Goal: Transaction & Acquisition: Purchase product/service

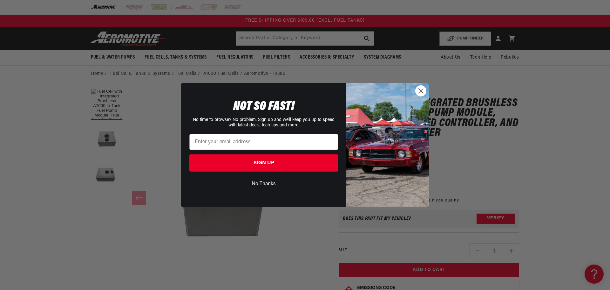
click at [418, 91] on circle "Close dialog" at bounding box center [421, 91] width 10 height 10
